Goal: Task Accomplishment & Management: Manage account settings

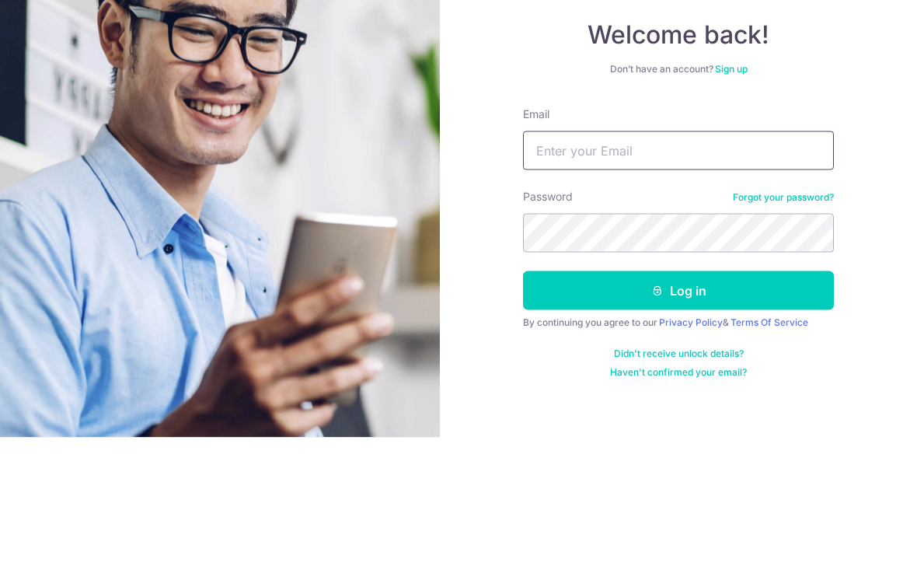
type input "[EMAIL_ADDRESS][DOMAIN_NAME]"
click at [678, 413] on button "Log in" at bounding box center [678, 432] width 311 height 39
click at [744, 413] on button "Log in" at bounding box center [678, 432] width 311 height 39
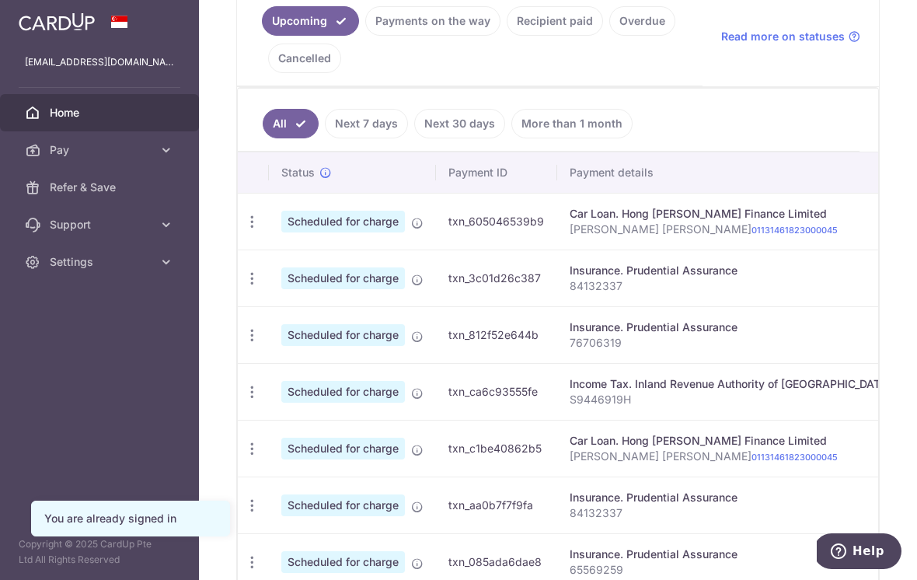
scroll to position [375, 0]
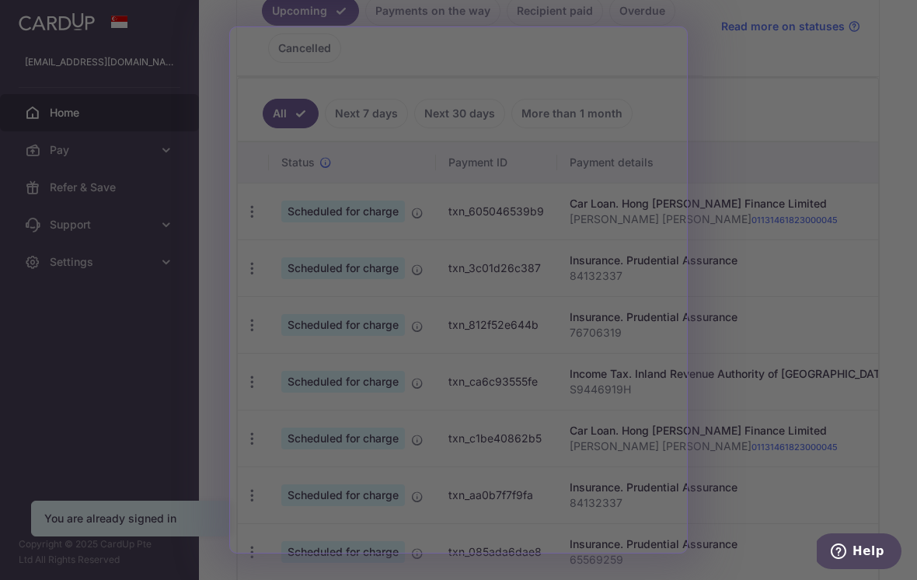
click at [736, 404] on div at bounding box center [463, 292] width 926 height 585
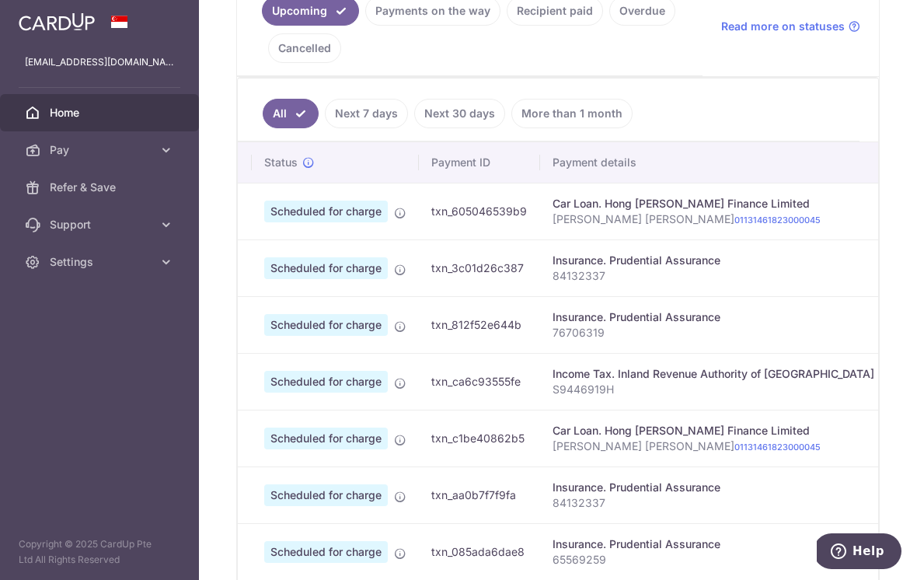
scroll to position [0, 18]
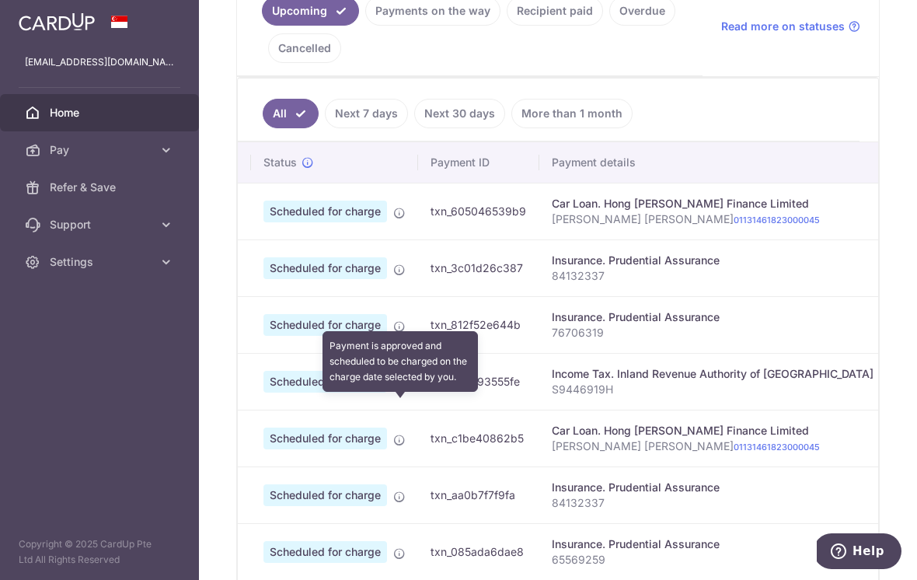
click at [393, 389] on icon at bounding box center [399, 383] width 12 height 12
click at [251, 410] on td "Scheduled for charge Payment is approved and scheduled to be charged on the cha…" at bounding box center [334, 381] width 167 height 57
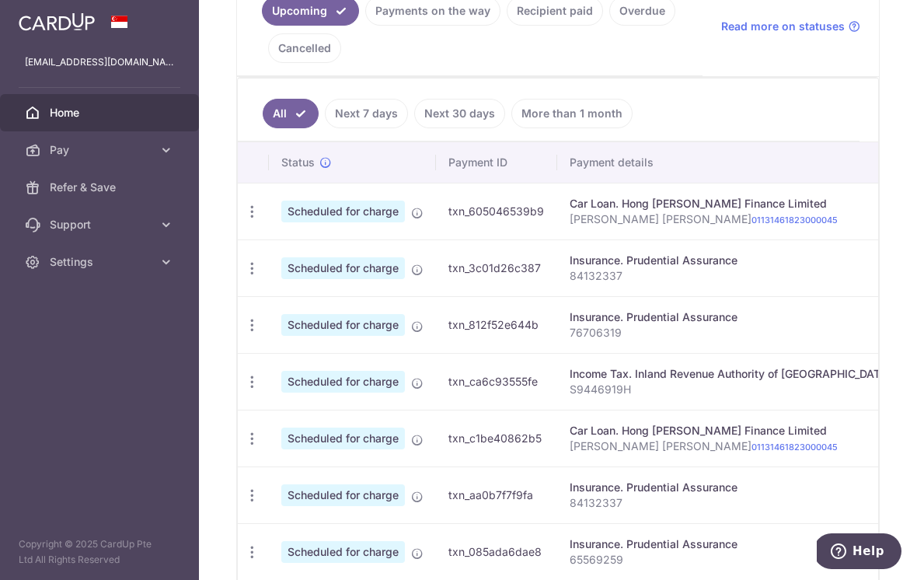
scroll to position [0, 0]
click at [244, 220] on icon "button" at bounding box center [252, 212] width 16 height 16
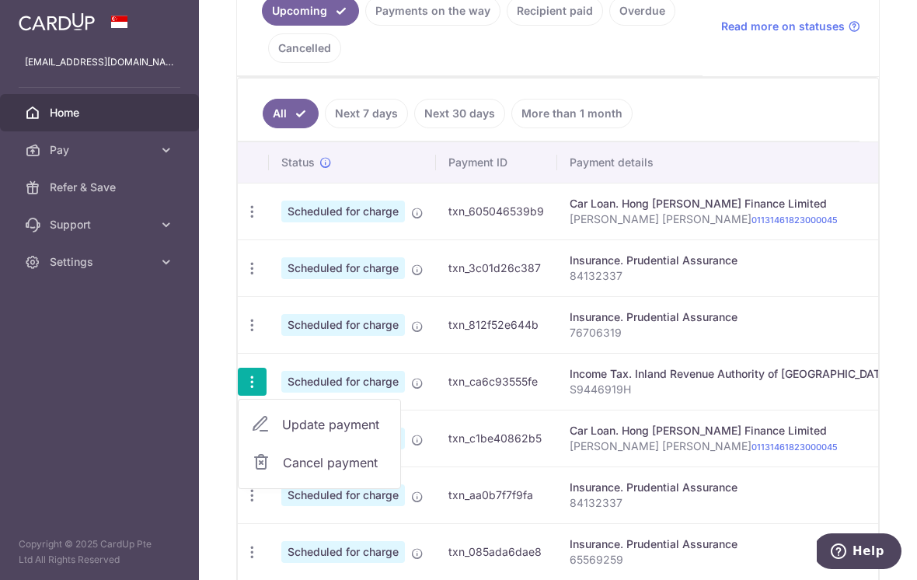
click at [283, 472] on span "Cancel payment" at bounding box center [335, 462] width 104 height 19
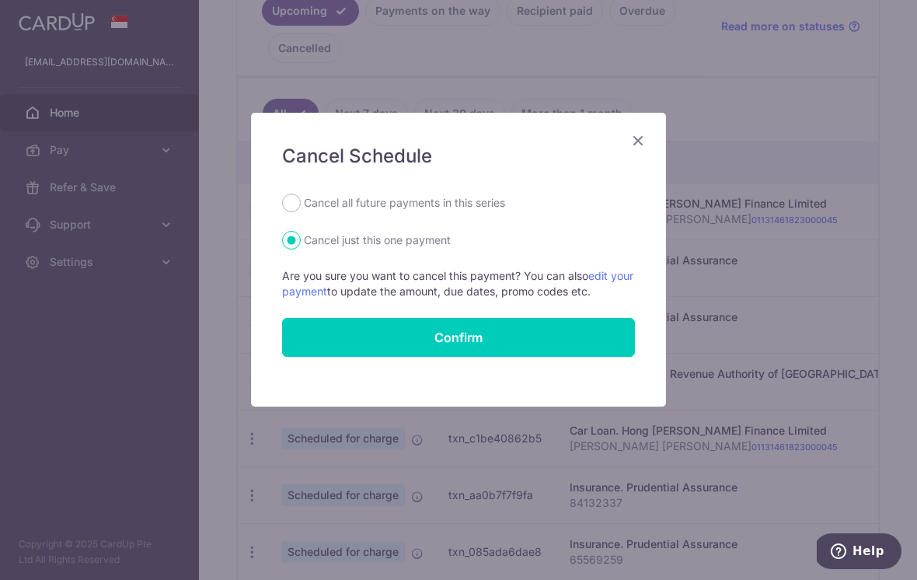
click at [468, 340] on button "Confirm" at bounding box center [458, 337] width 353 height 39
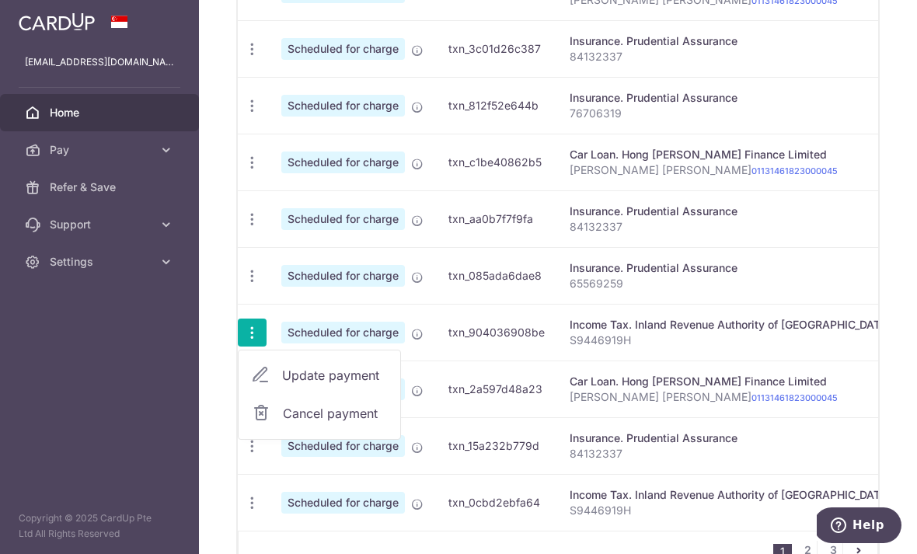
click at [239, 433] on link "Cancel payment" at bounding box center [320, 413] width 162 height 39
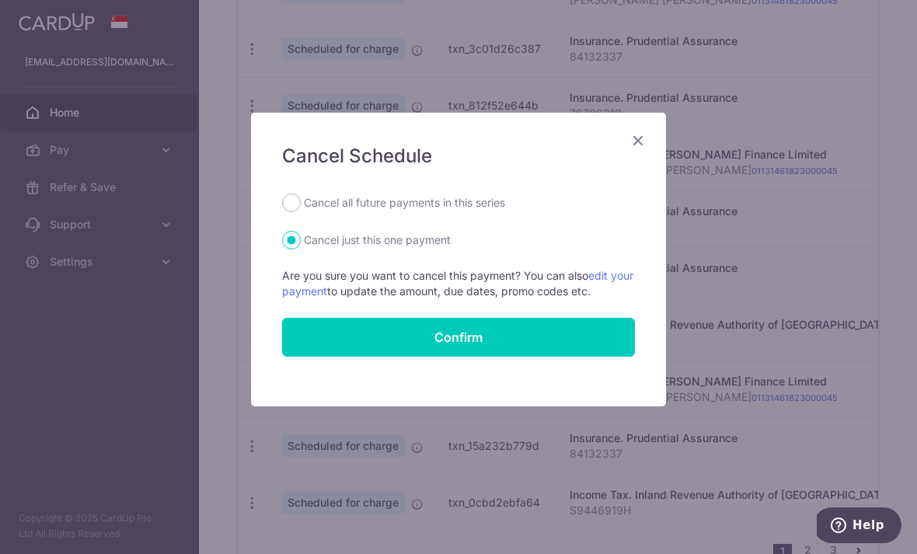
click at [498, 347] on button "Confirm" at bounding box center [458, 337] width 353 height 39
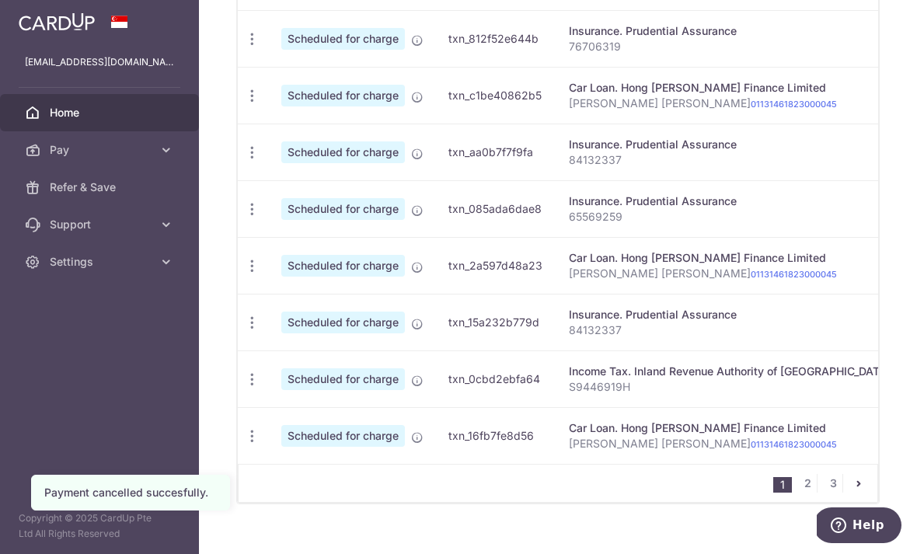
scroll to position [661, 0]
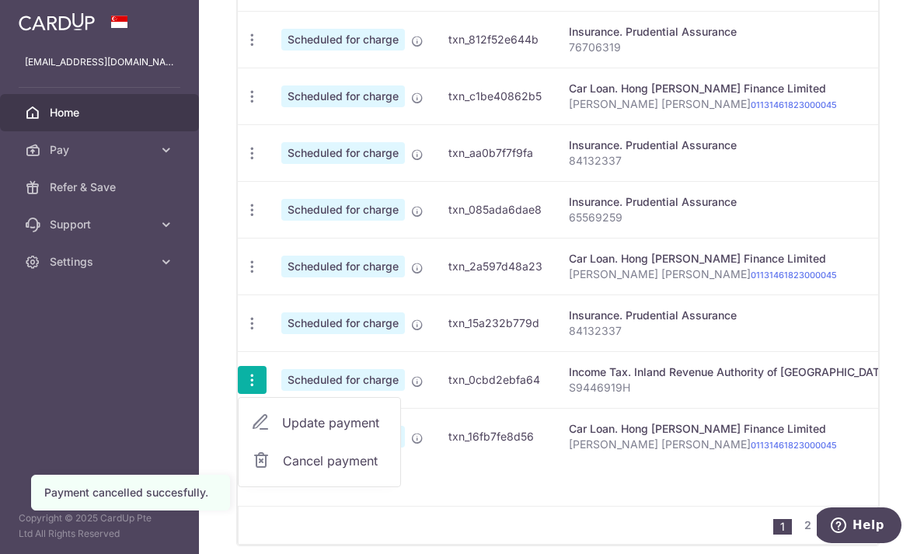
click at [282, 432] on span "Update payment" at bounding box center [335, 422] width 106 height 19
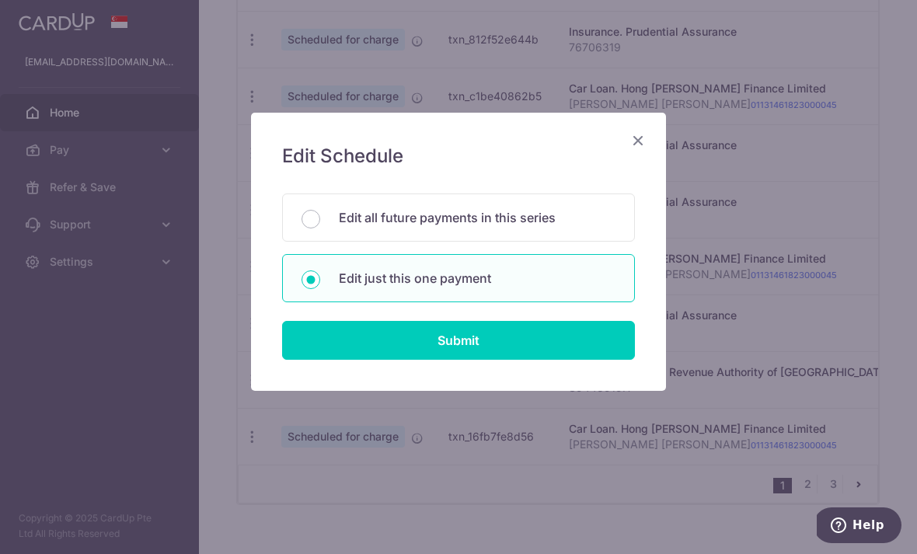
click at [531, 352] on input "Submit" at bounding box center [458, 340] width 353 height 39
radio input "true"
type input "356.62"
type input "[DATE]"
type input "S9446919H"
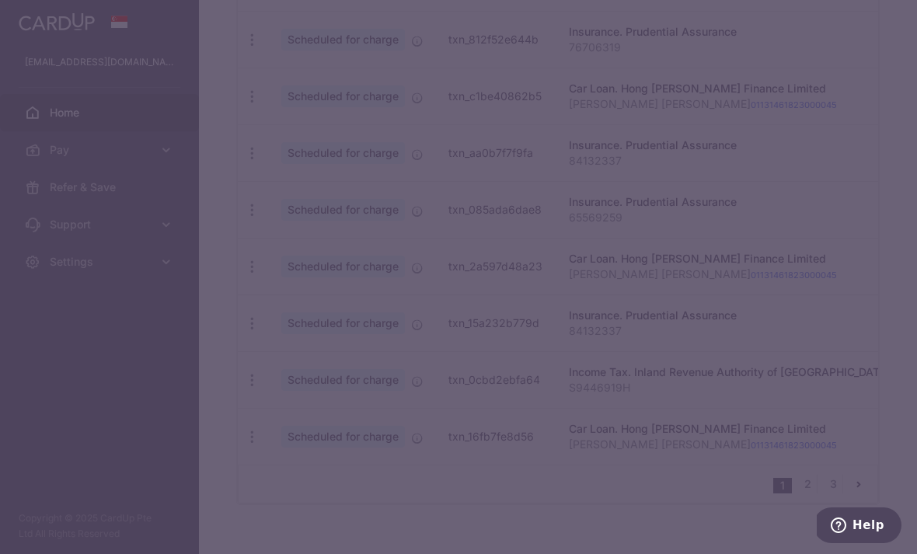
type input "VTAX25R"
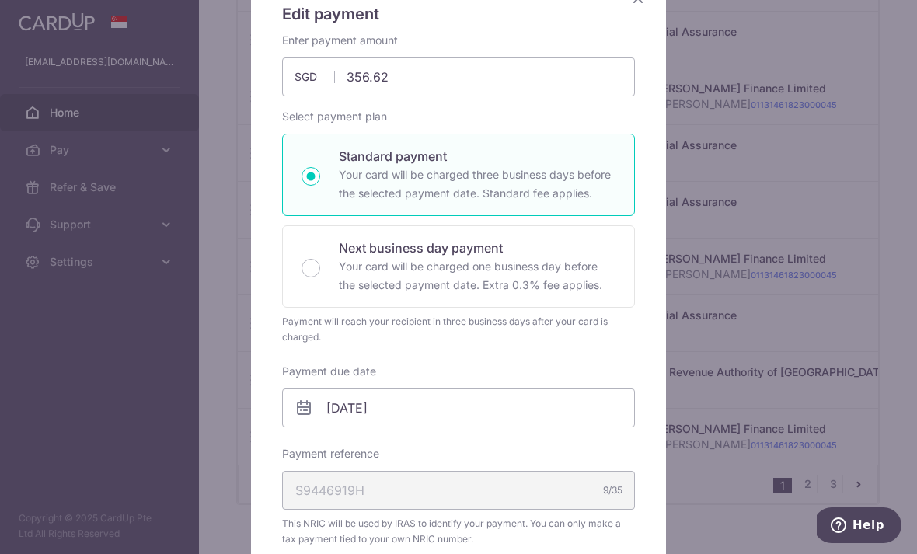
scroll to position [143, 0]
click at [546, 81] on input "356.62" at bounding box center [458, 76] width 353 height 39
type input "3"
type input "156.28"
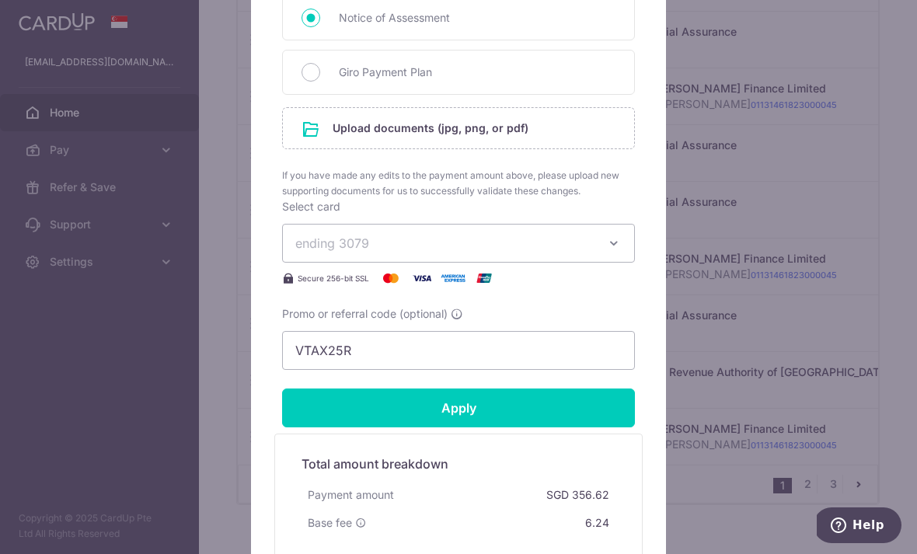
scroll to position [755, 0]
click at [551, 423] on input "Apply" at bounding box center [458, 408] width 353 height 39
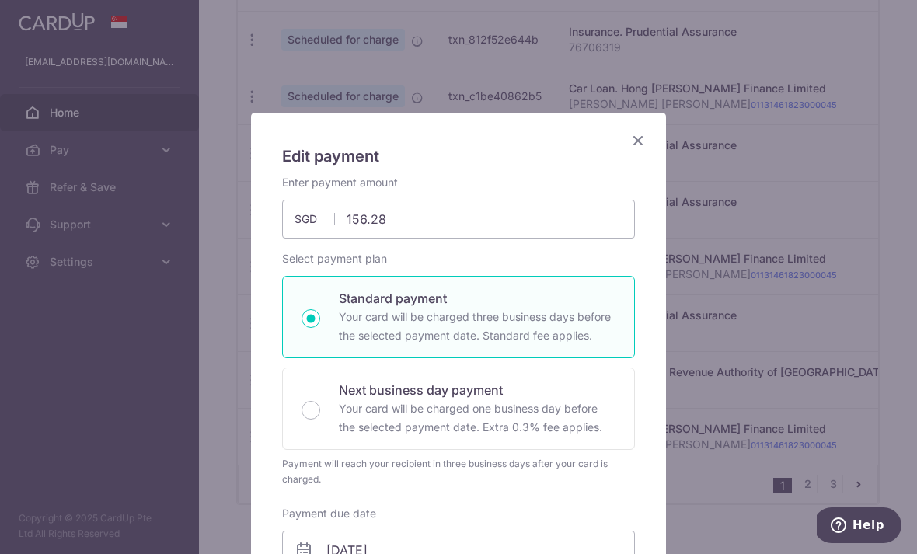
scroll to position [0, 0]
click at [638, 138] on icon "Close" at bounding box center [638, 140] width 19 height 19
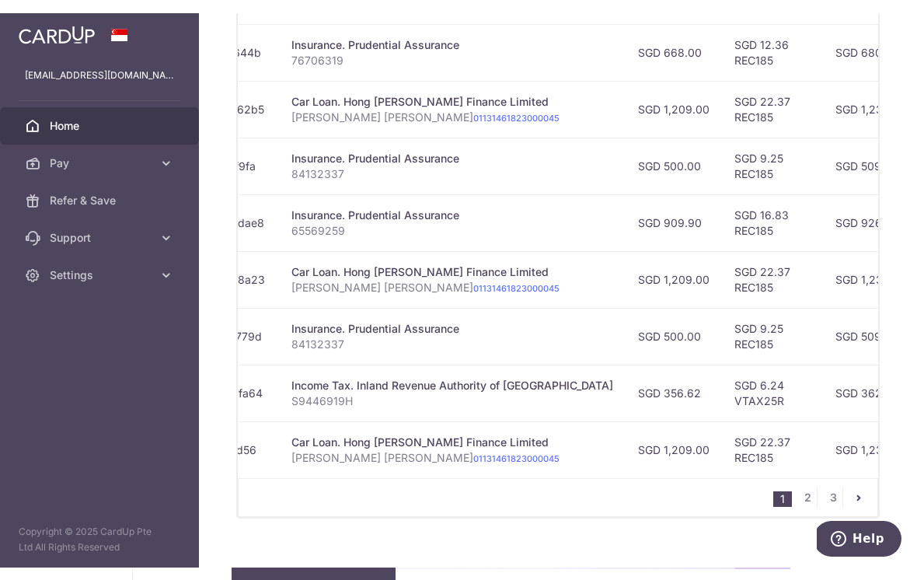
scroll to position [661, 0]
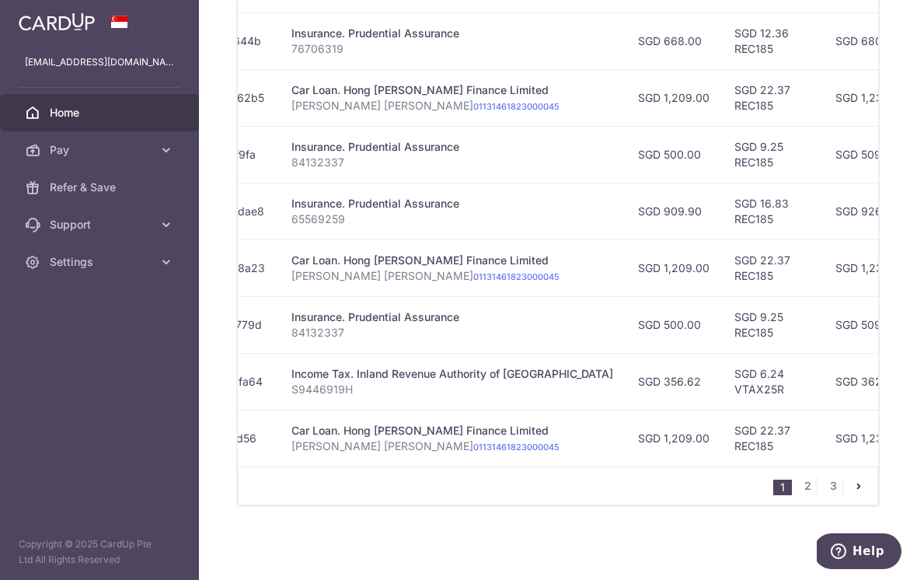
click at [814, 495] on link "2" at bounding box center [807, 485] width 19 height 19
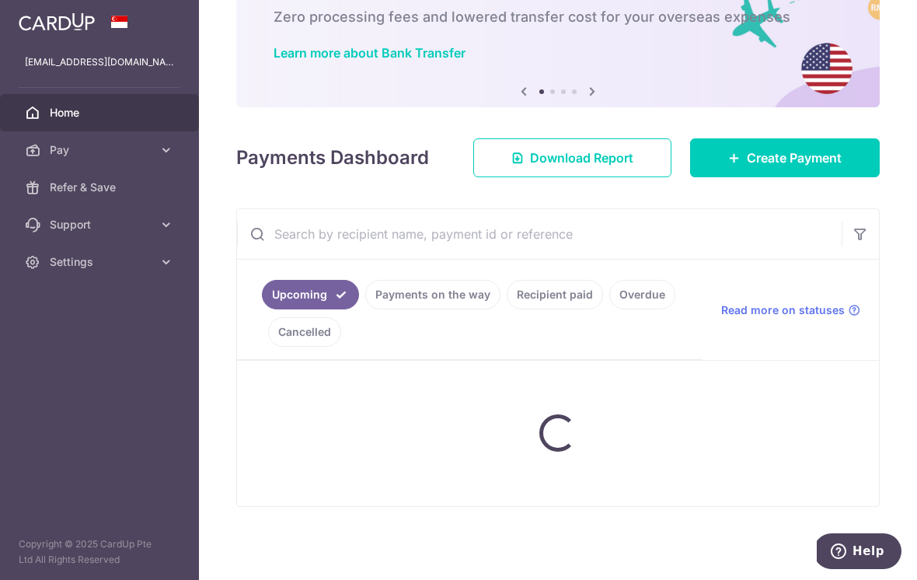
scroll to position [99, 0]
